Goal: Book appointment/travel/reservation

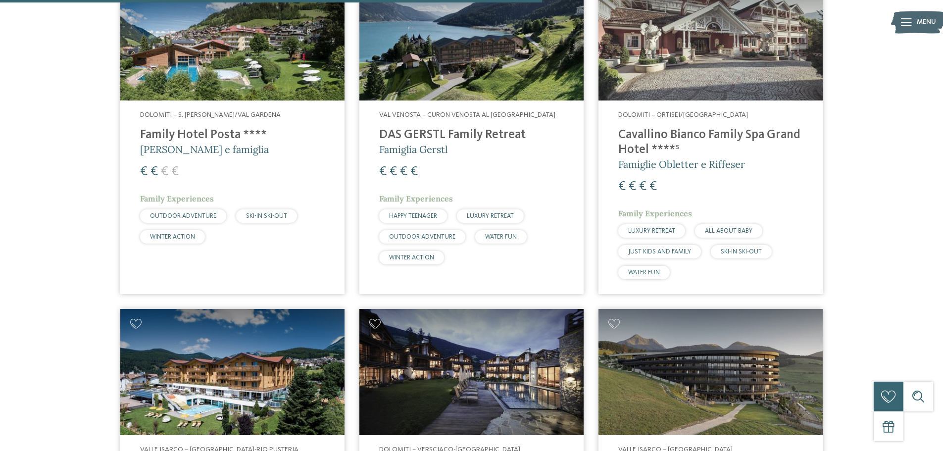
scroll to position [1365, 0]
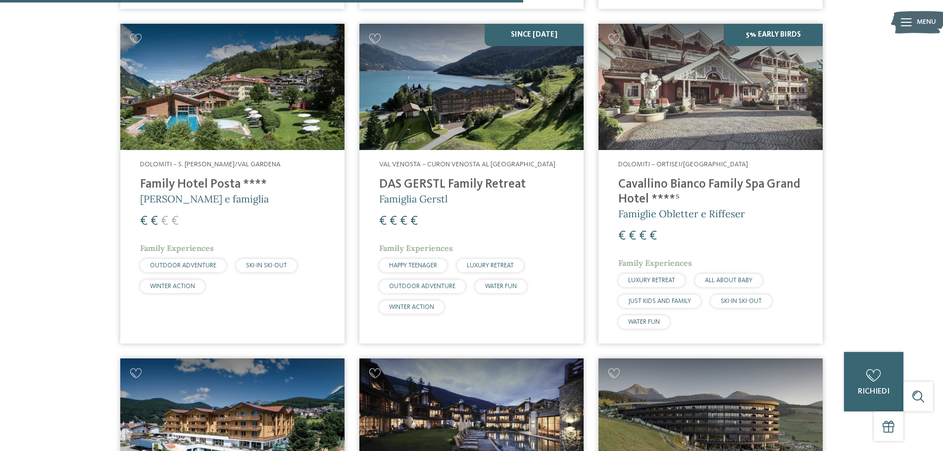
click at [167, 161] on span "Dolomiti – S. [PERSON_NAME]/Val Gardena" at bounding box center [210, 164] width 141 height 7
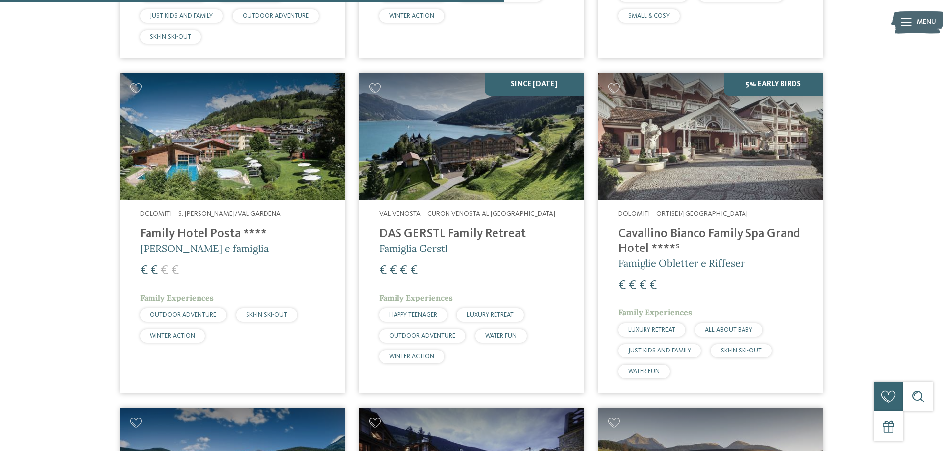
click at [400, 235] on h4 "DAS GERSTL Family Retreat" at bounding box center [471, 234] width 185 height 15
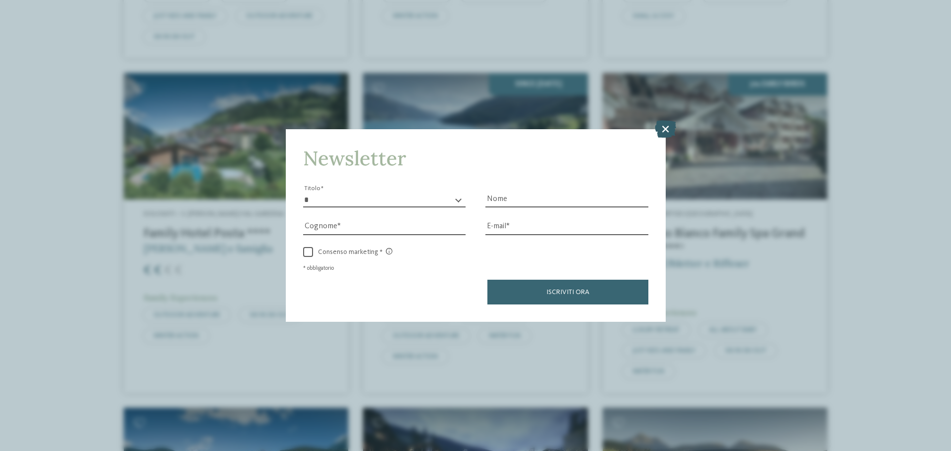
click at [673, 127] on icon at bounding box center [665, 128] width 21 height 17
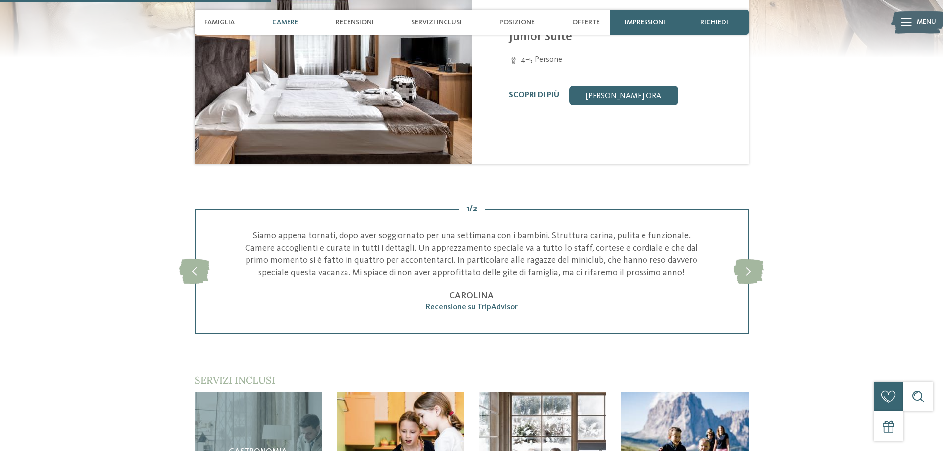
scroll to position [891, 0]
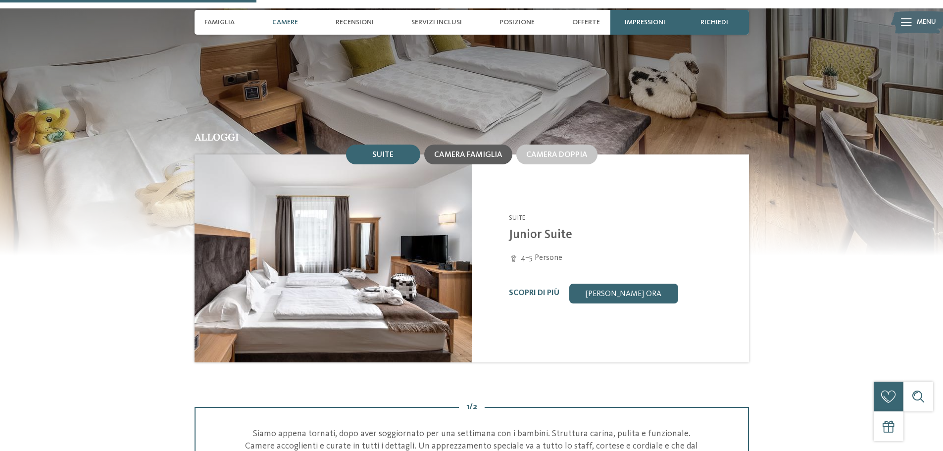
click at [459, 151] on span "Camera famiglia" at bounding box center [468, 155] width 68 height 8
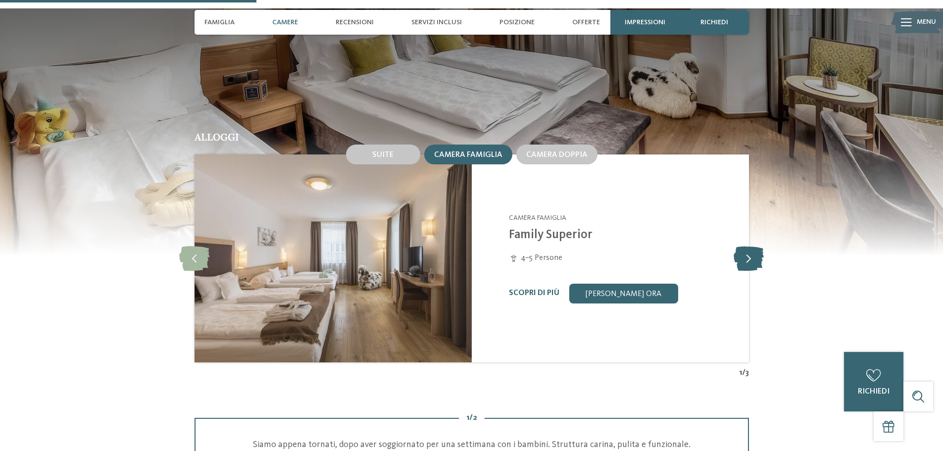
click at [744, 248] on icon at bounding box center [749, 258] width 30 height 25
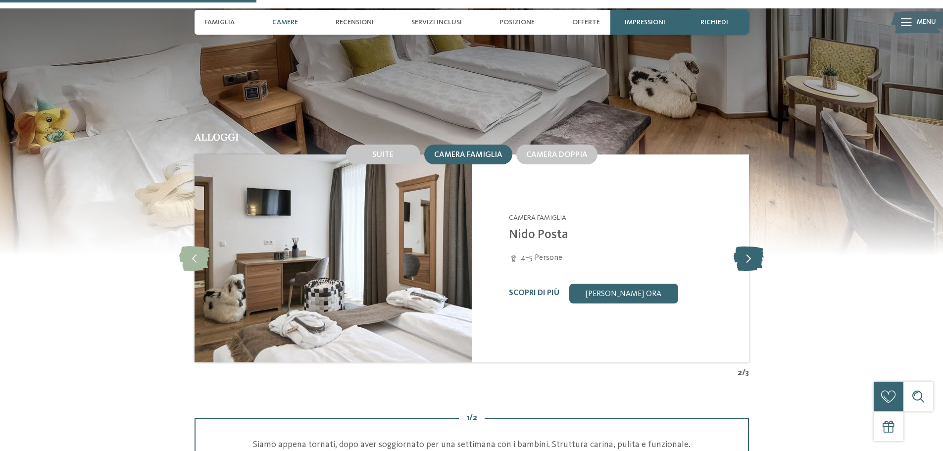
click at [744, 248] on icon at bounding box center [749, 258] width 30 height 25
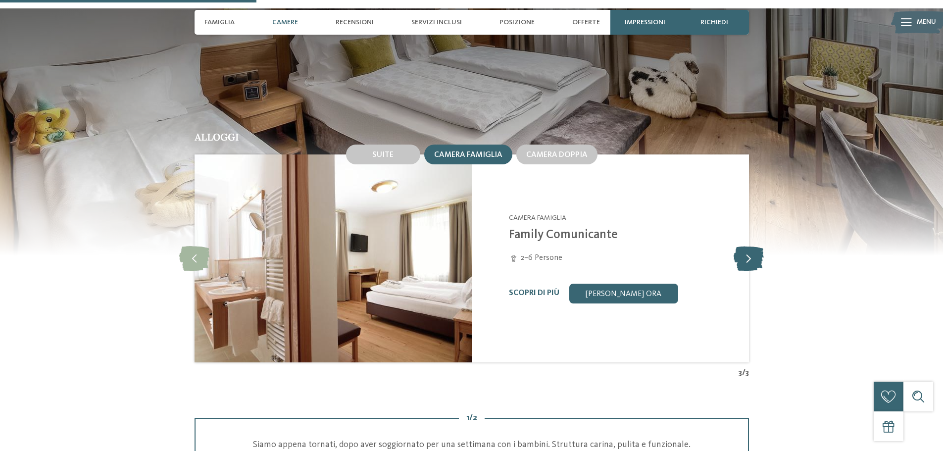
click at [744, 248] on icon at bounding box center [749, 258] width 30 height 25
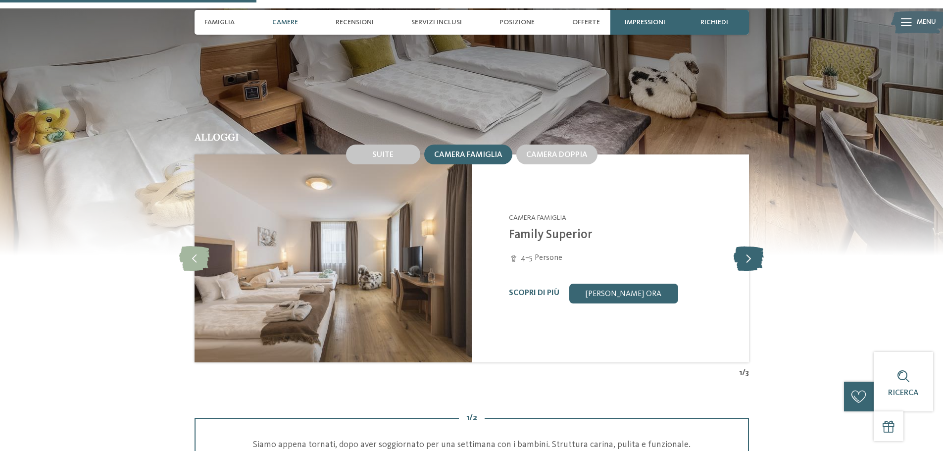
click at [744, 248] on icon at bounding box center [749, 258] width 30 height 25
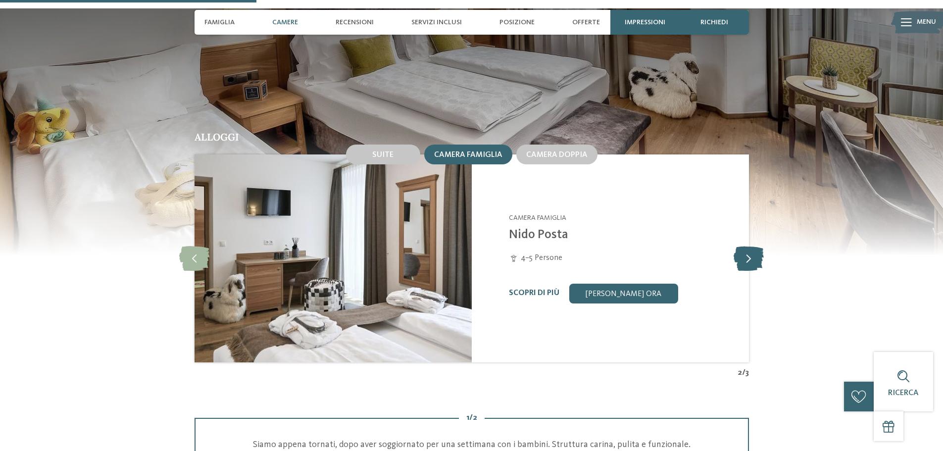
click at [744, 248] on icon at bounding box center [749, 258] width 30 height 25
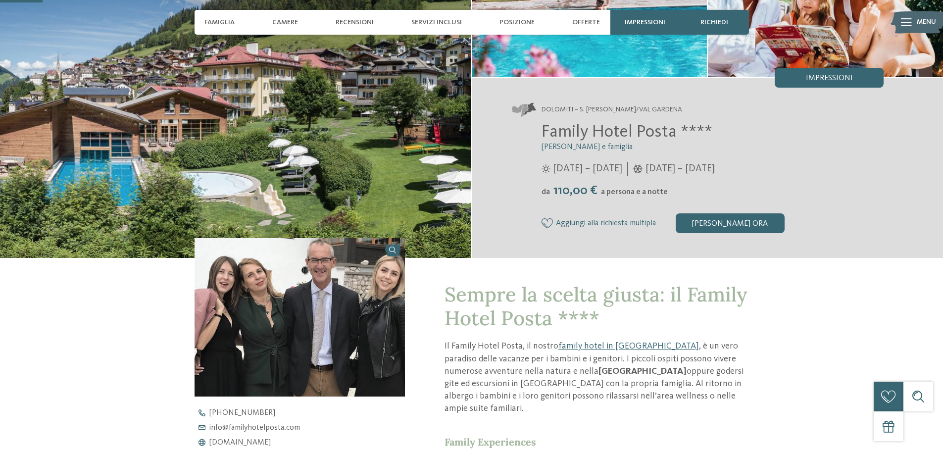
scroll to position [99, 0]
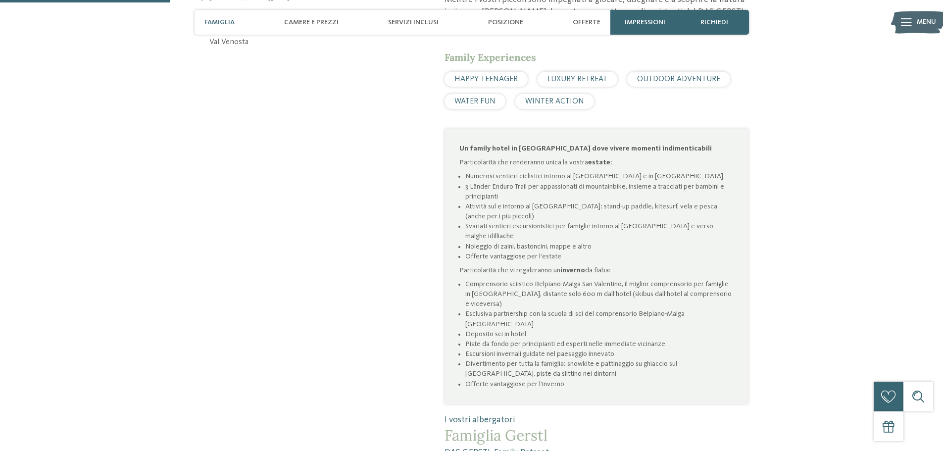
scroll to position [446, 0]
